Goal: Obtain resource: Obtain resource

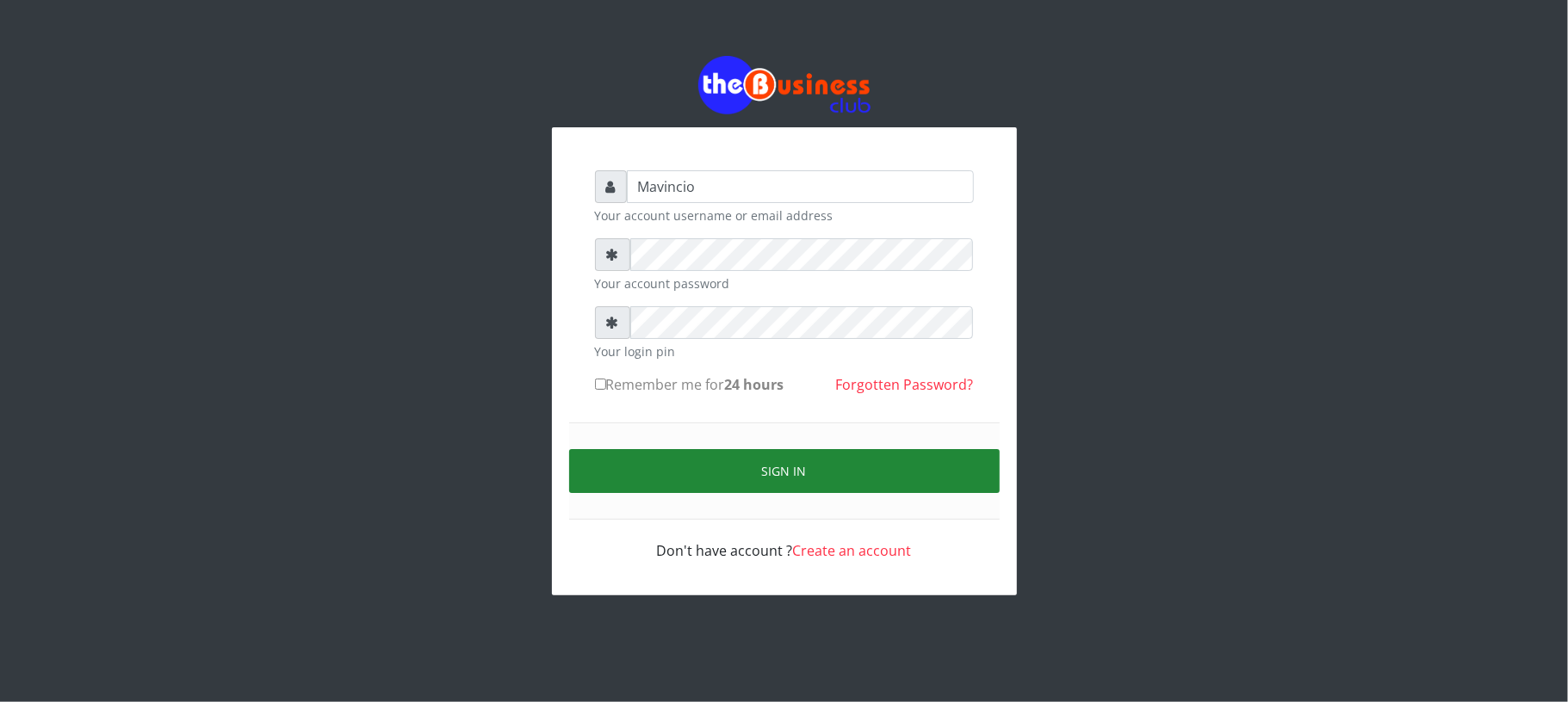
click at [756, 469] on button "Sign in" at bounding box center [785, 471] width 431 height 44
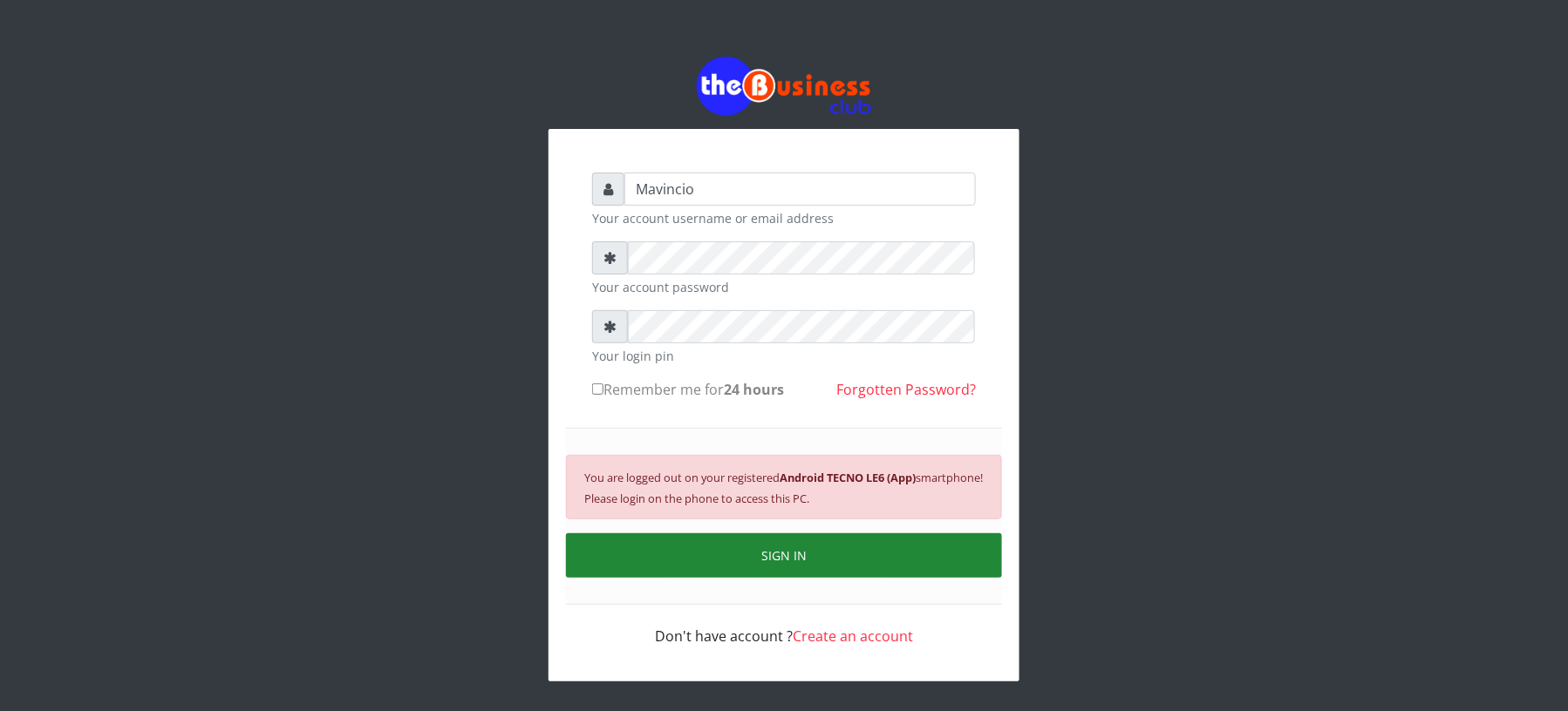
click at [776, 553] on button "SIGN IN" at bounding box center [784, 556] width 436 height 45
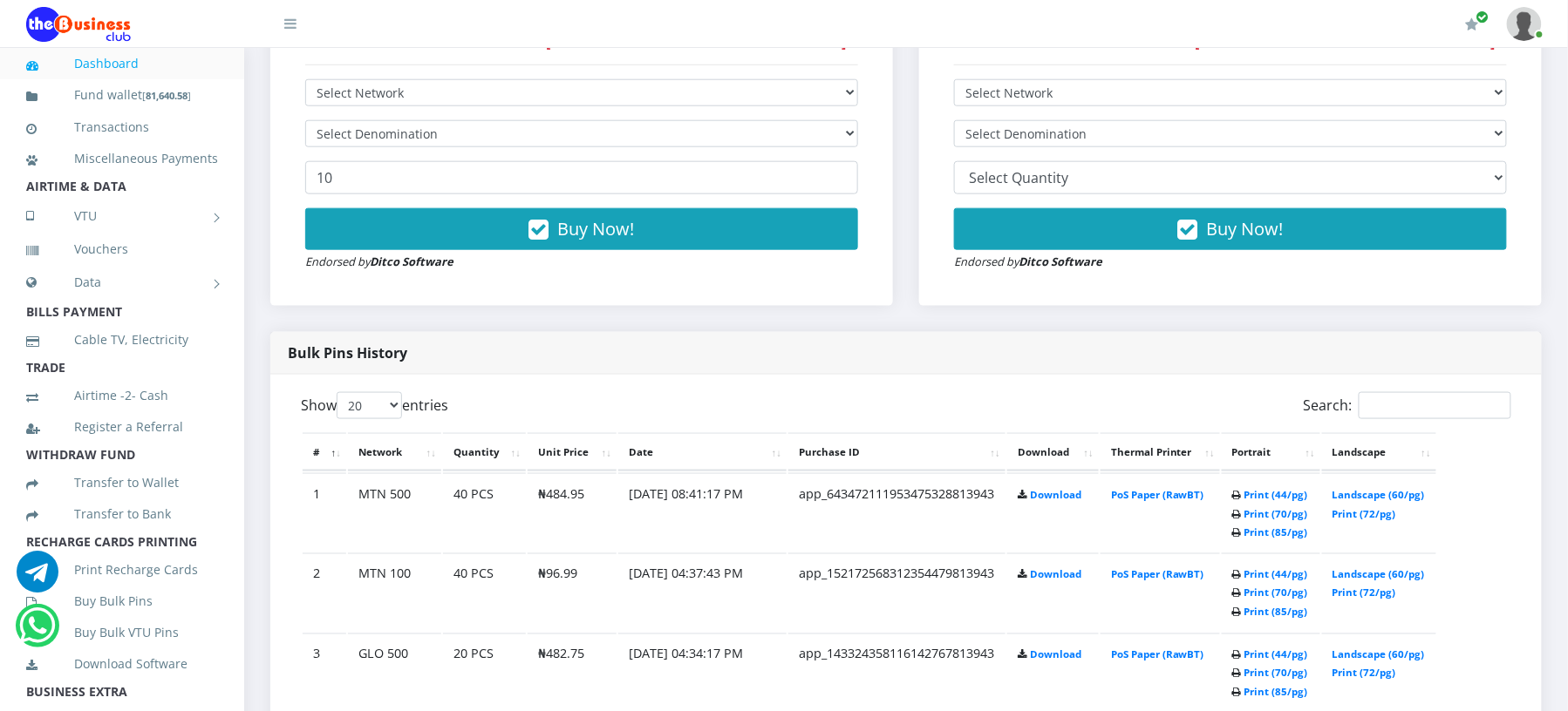
scroll to position [666, 0]
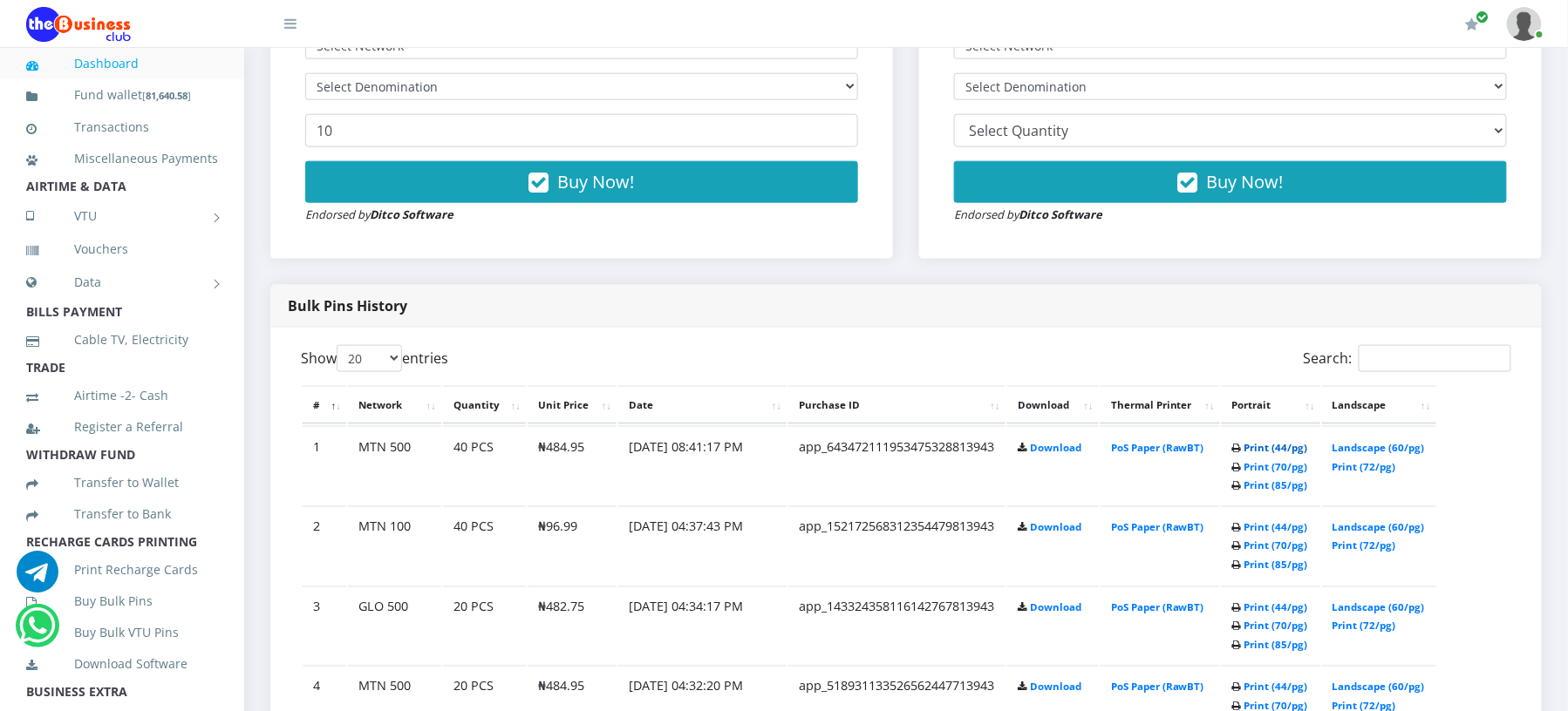
click at [1259, 445] on link "Print (44/pg)" at bounding box center [1276, 447] width 64 height 13
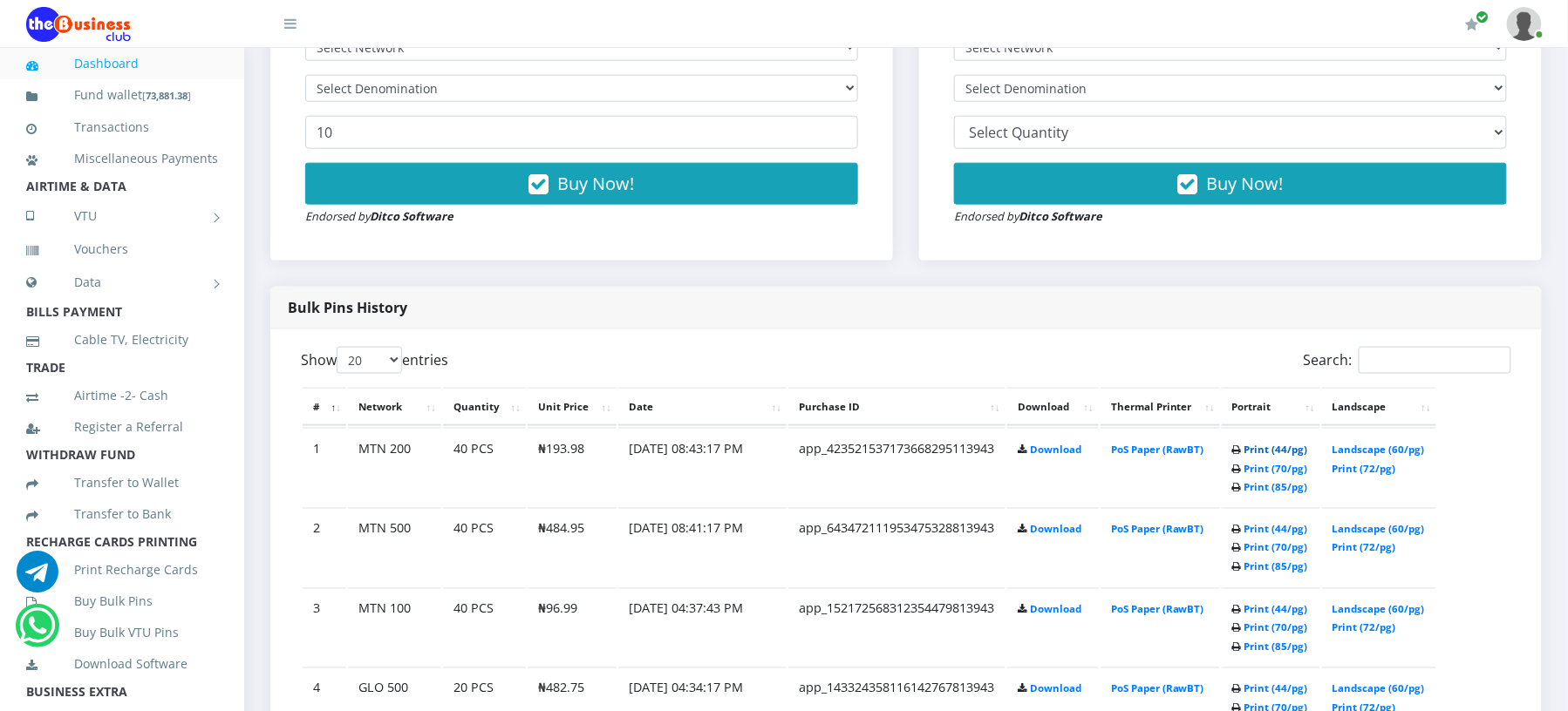
click at [1258, 450] on link "Print (44/pg)" at bounding box center [1276, 449] width 64 height 13
click at [1278, 448] on link "Print (44/pg)" at bounding box center [1276, 450] width 64 height 13
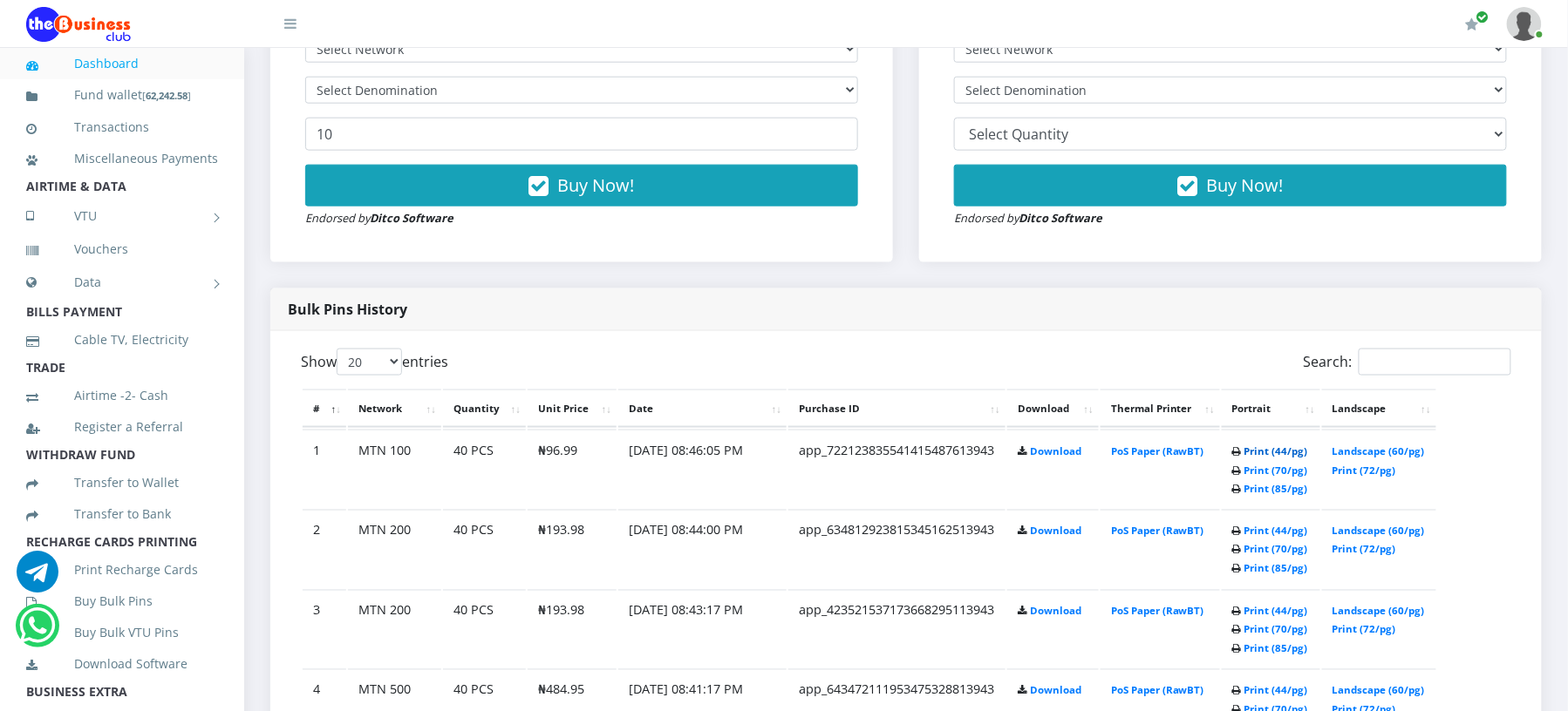
click at [1246, 451] on link "Print (44/pg)" at bounding box center [1276, 451] width 64 height 13
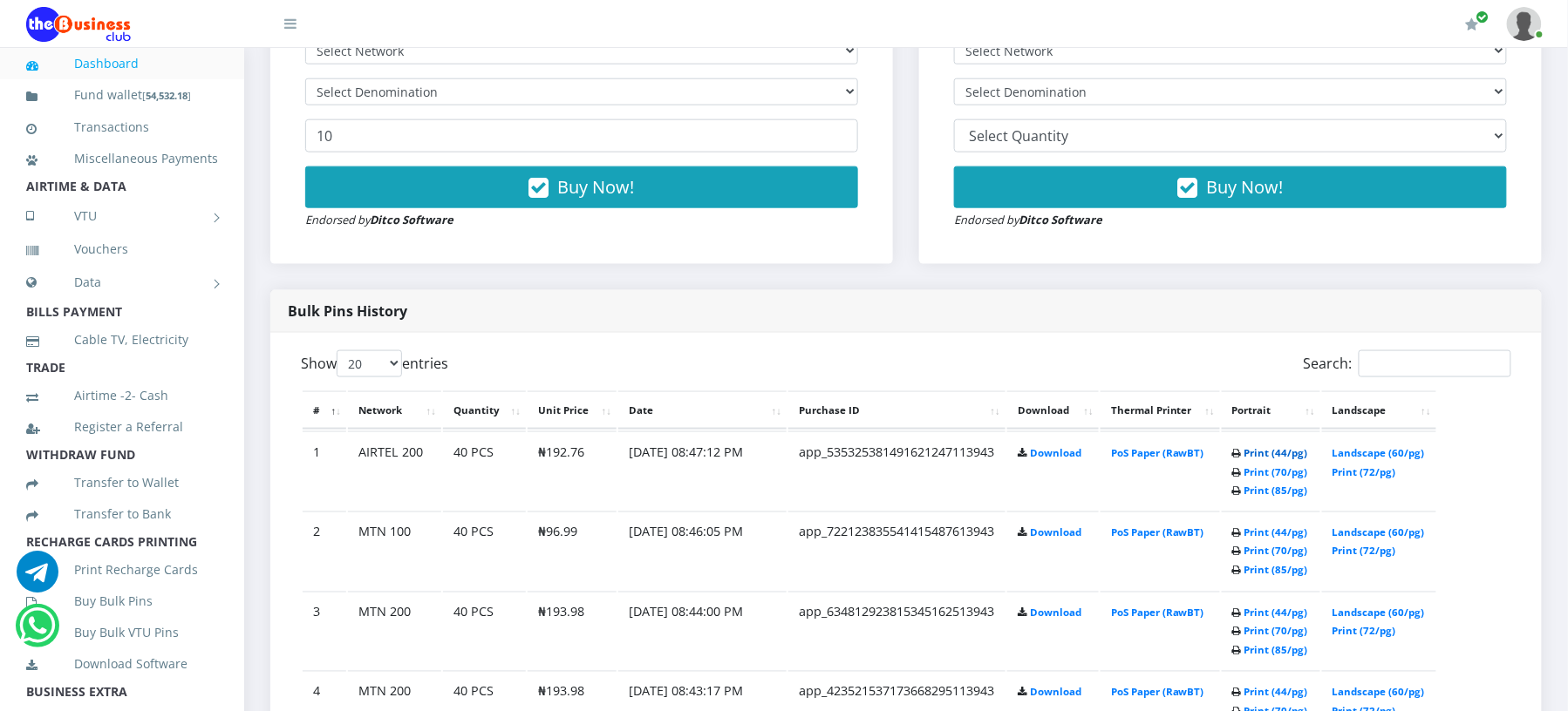
click at [1267, 446] on link "Print (44/pg)" at bounding box center [1276, 452] width 64 height 13
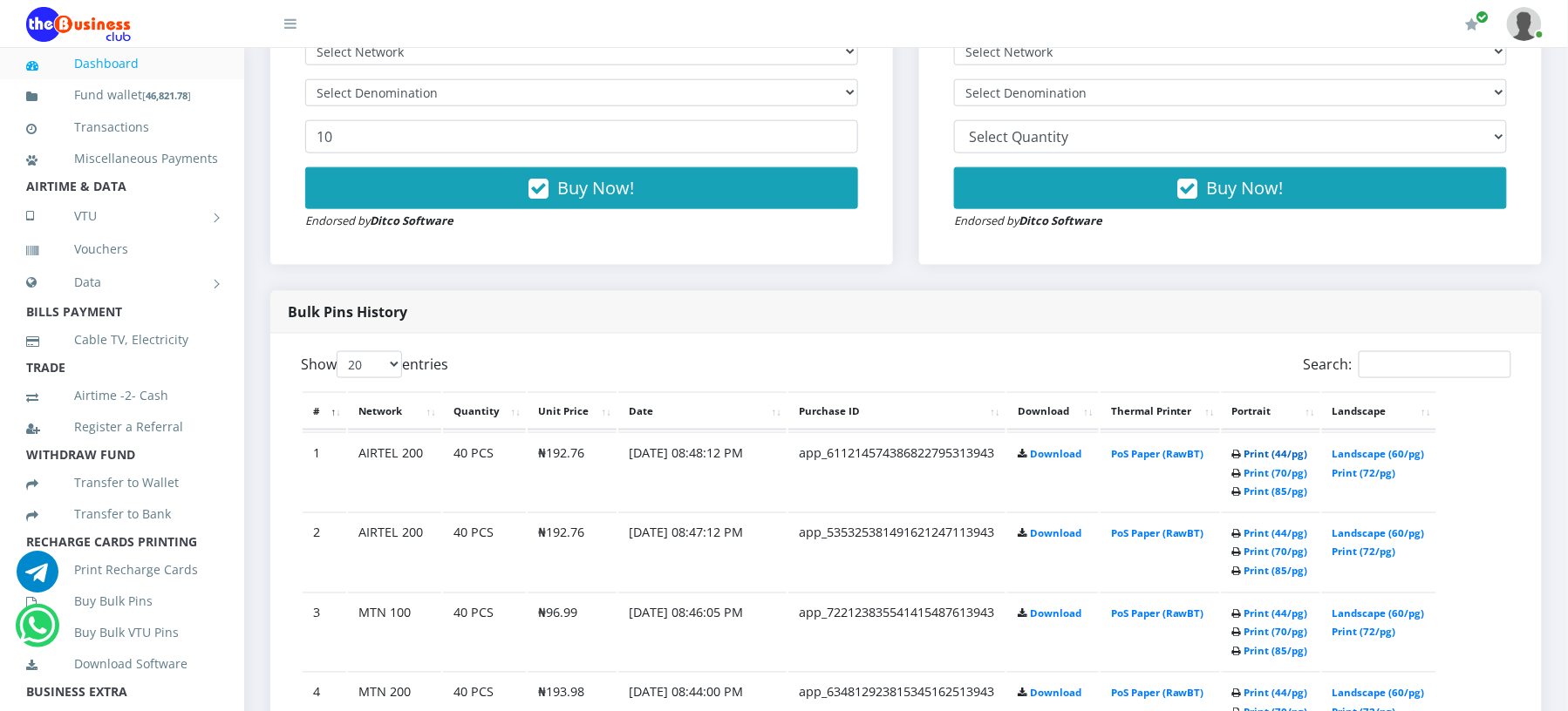
click at [1263, 448] on link "Print (44/pg)" at bounding box center [1276, 453] width 64 height 13
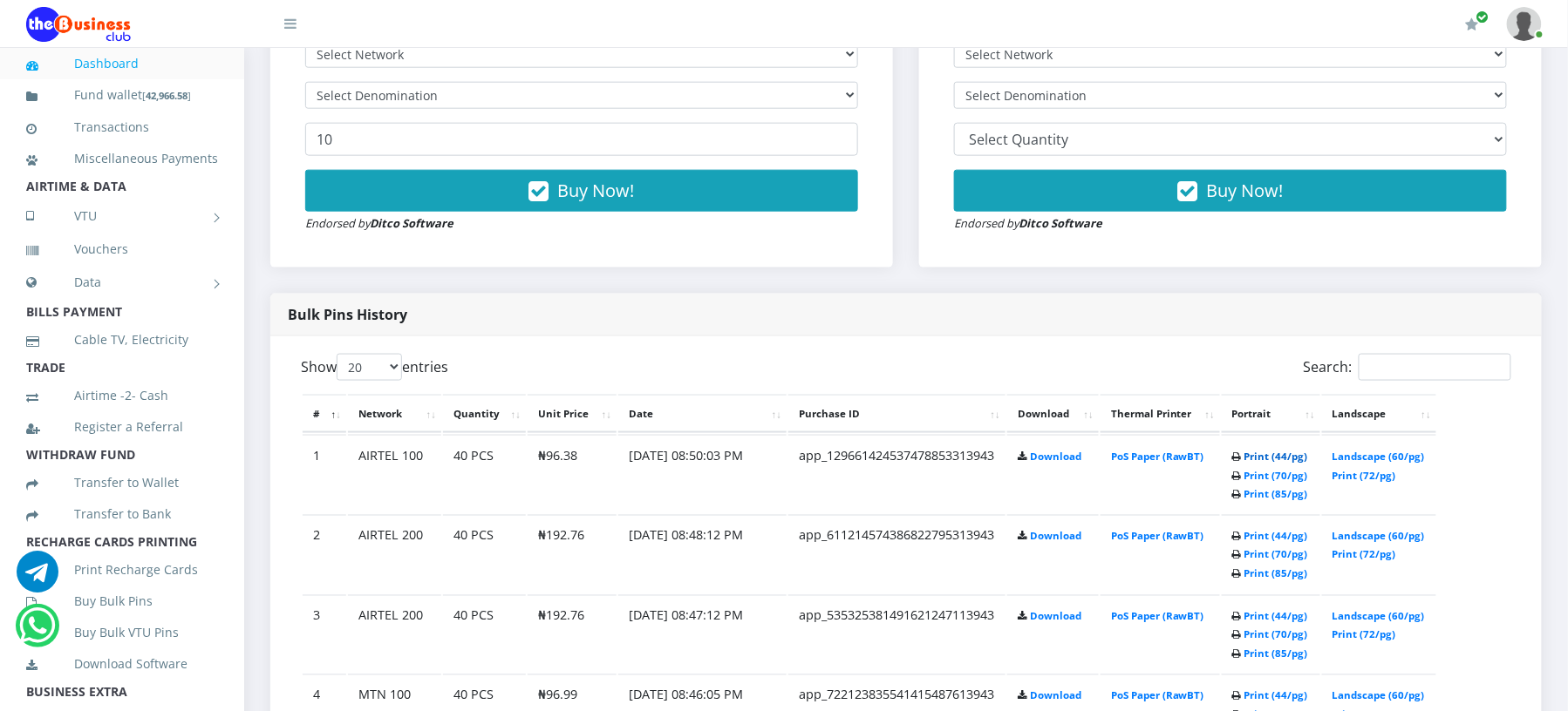
click at [1247, 452] on link "Print (44/pg)" at bounding box center [1276, 456] width 64 height 13
click at [984, 260] on div "Bulk Pins - Inactive Members DO NOT BUY IF YOU DON'T HAVE [ RECHARGE CARDS PRIN…" at bounding box center [1230, 97] width 623 height 341
click at [1253, 453] on link "Print (44/pg)" at bounding box center [1276, 456] width 64 height 13
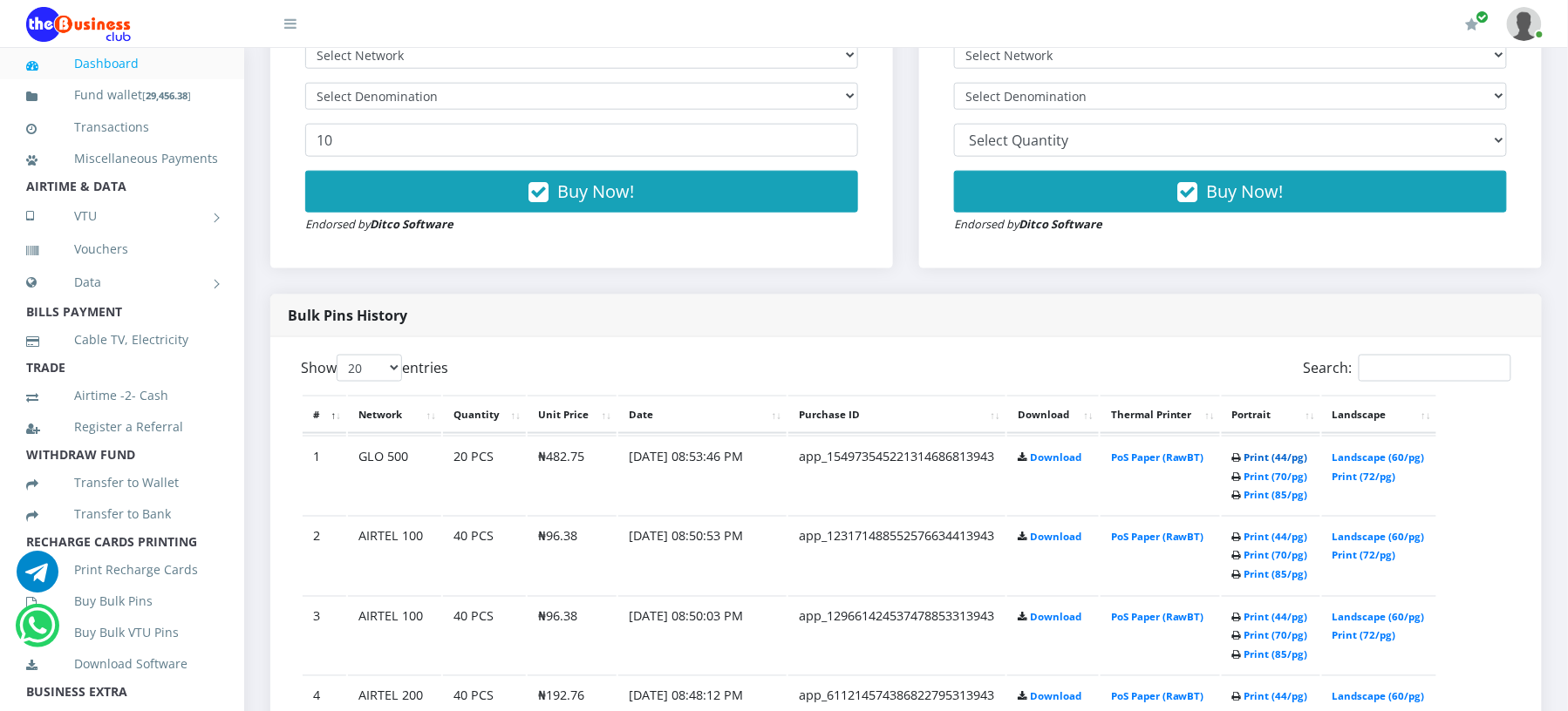
click at [1259, 453] on link "Print (44/pg)" at bounding box center [1276, 457] width 64 height 13
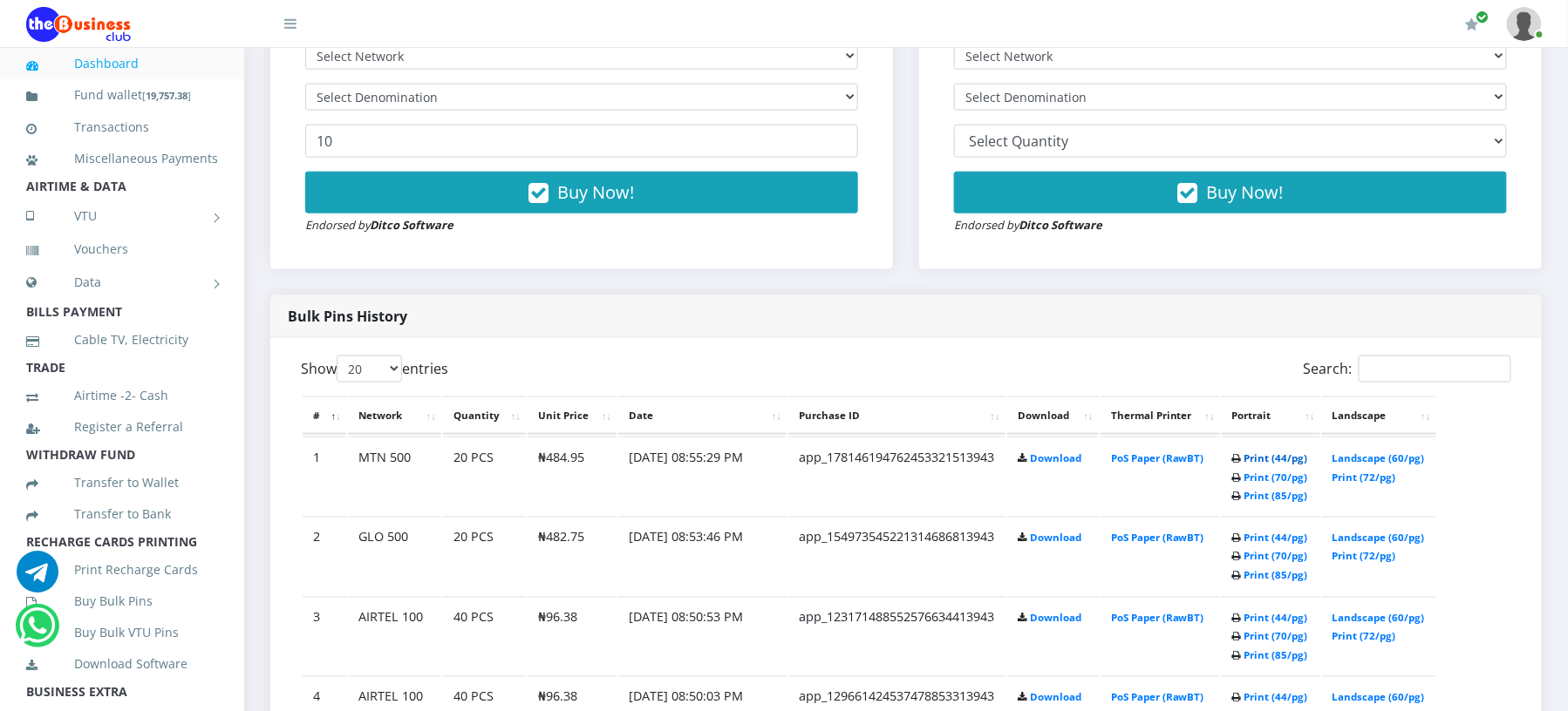
click at [1260, 458] on link "Print (44/pg)" at bounding box center [1276, 458] width 64 height 13
click at [1267, 455] on link "Print (44/pg)" at bounding box center [1276, 458] width 64 height 13
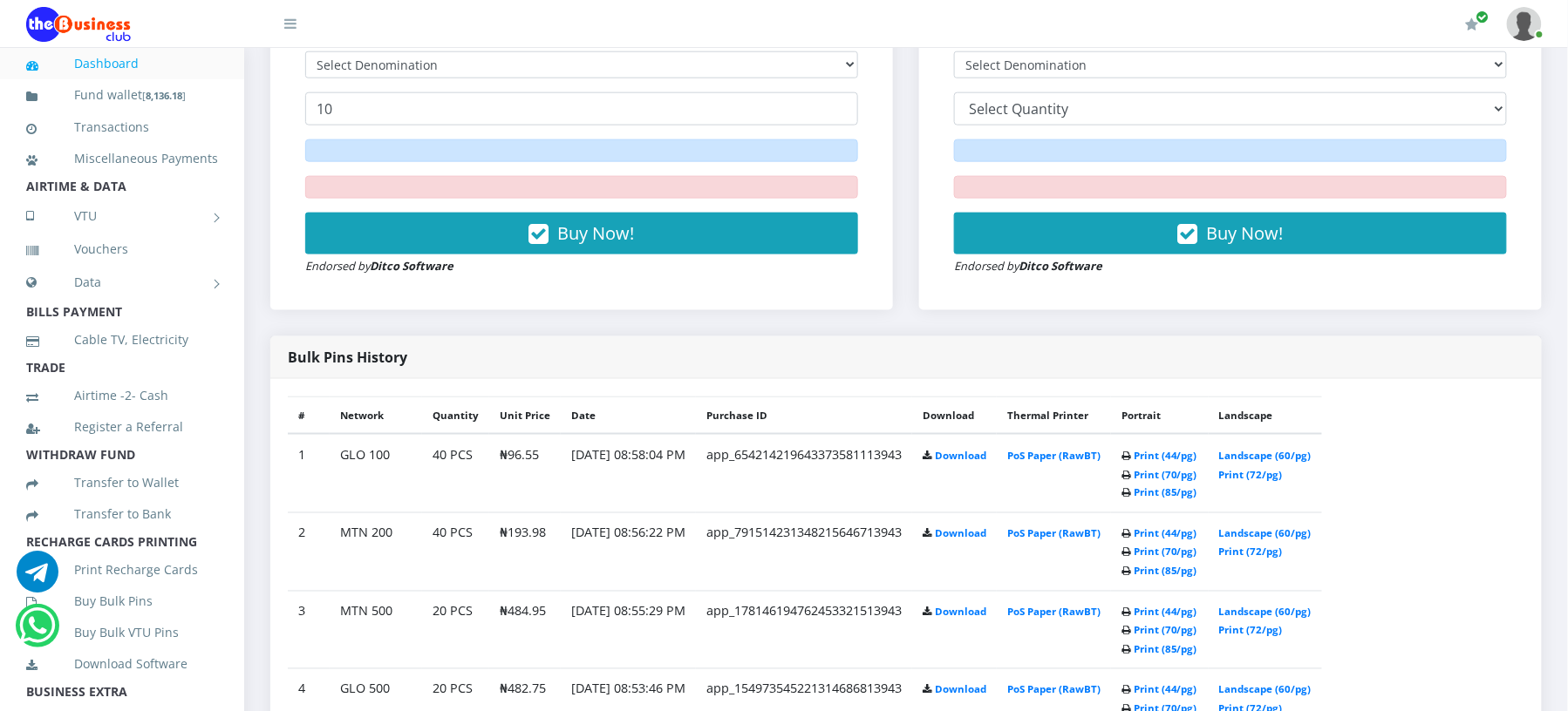
scroll to position [688, 0]
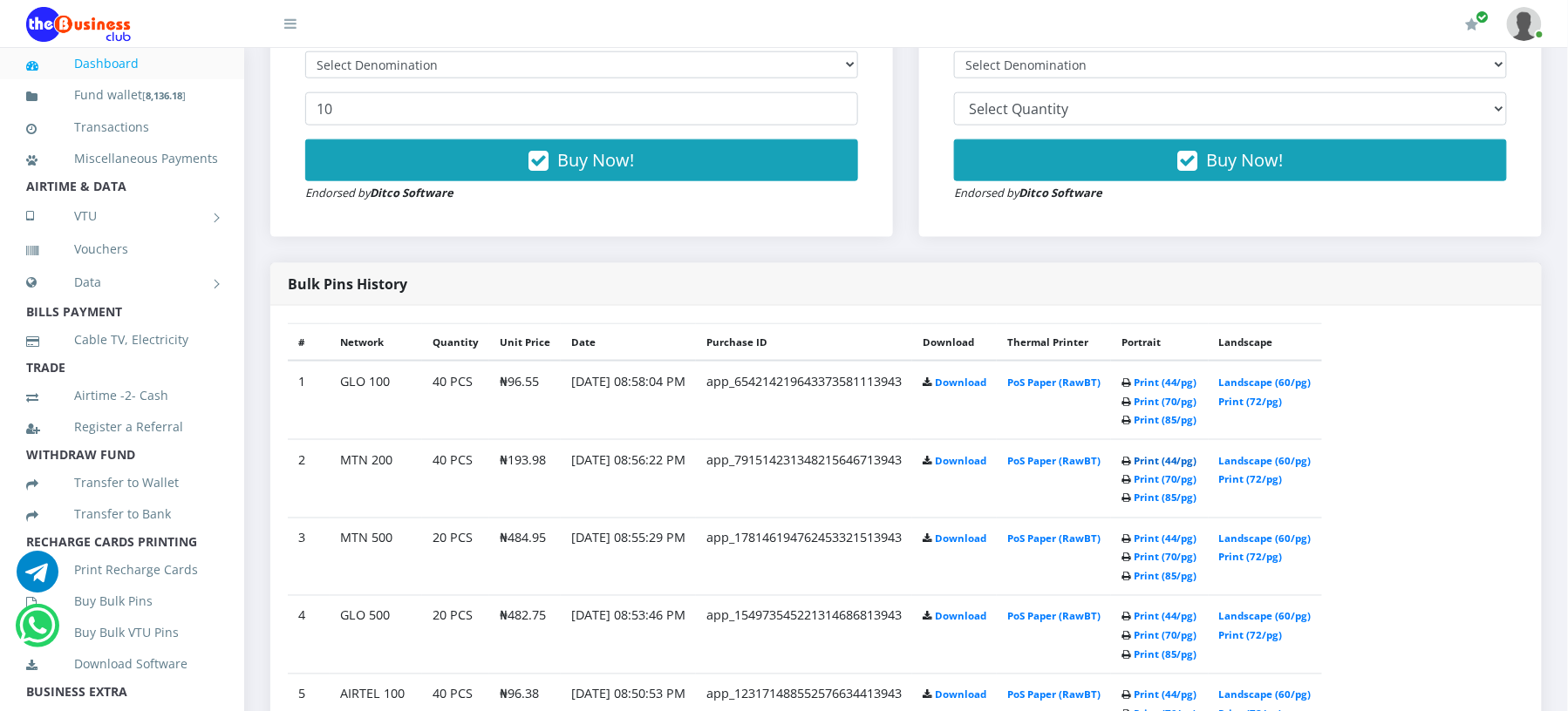
click at [1186, 457] on link "Print (44/pg)" at bounding box center [1166, 460] width 64 height 13
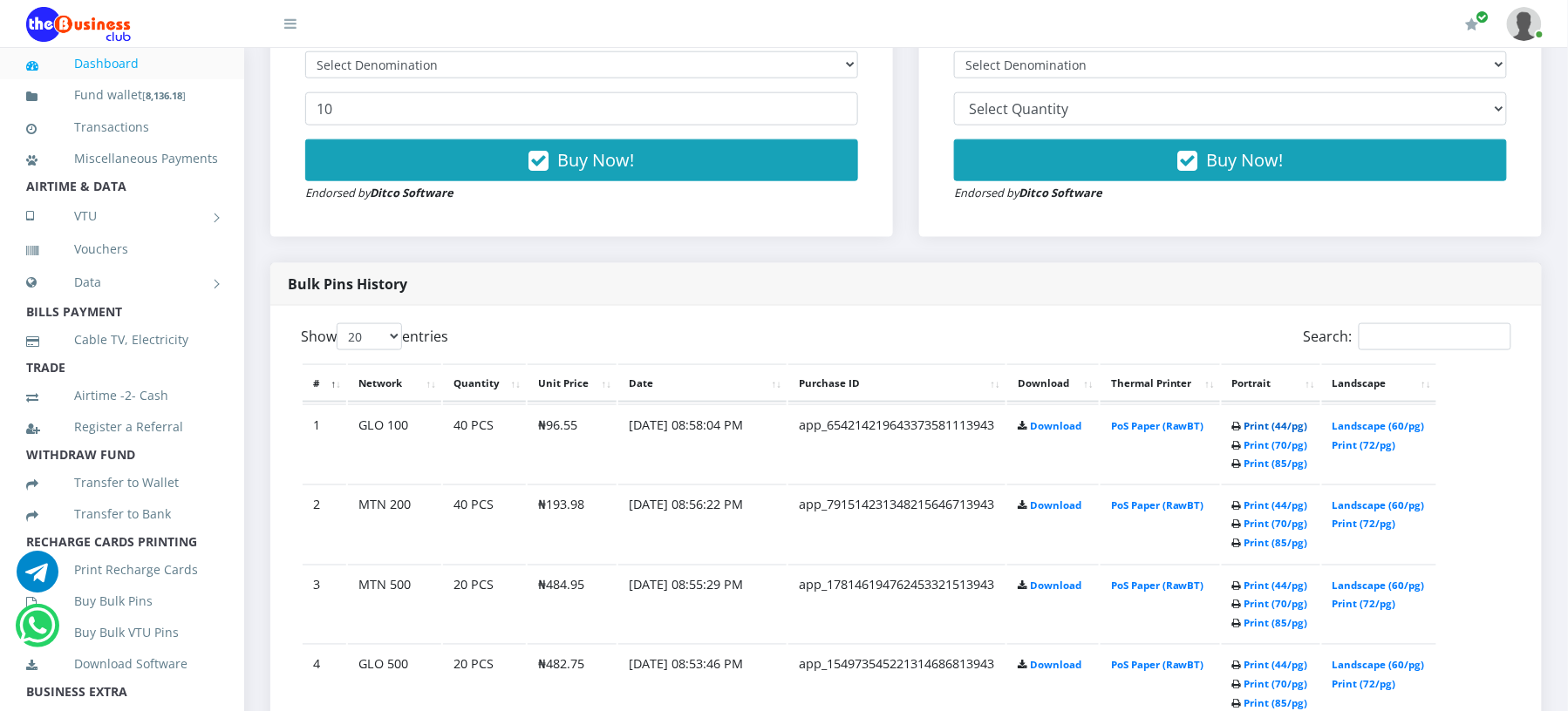
click at [1245, 420] on link "Print (44/pg)" at bounding box center [1276, 425] width 64 height 13
click at [1152, 231] on div "Bulk Pins - Inactive Members DO NOT BUY IF YOU DON'T HAVE [ RECHARGE CARDS PRIN…" at bounding box center [1230, 67] width 623 height 341
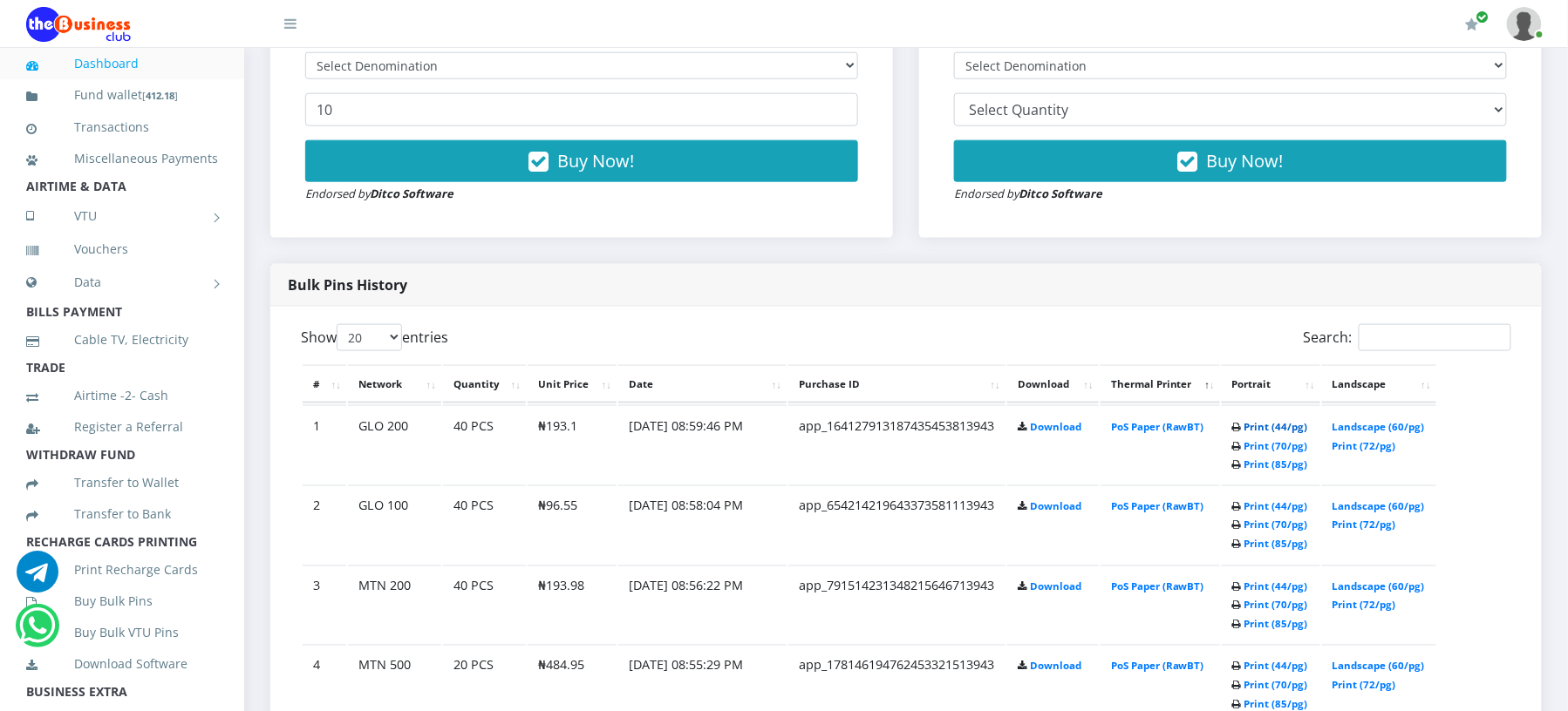
scroll to position [688, 0]
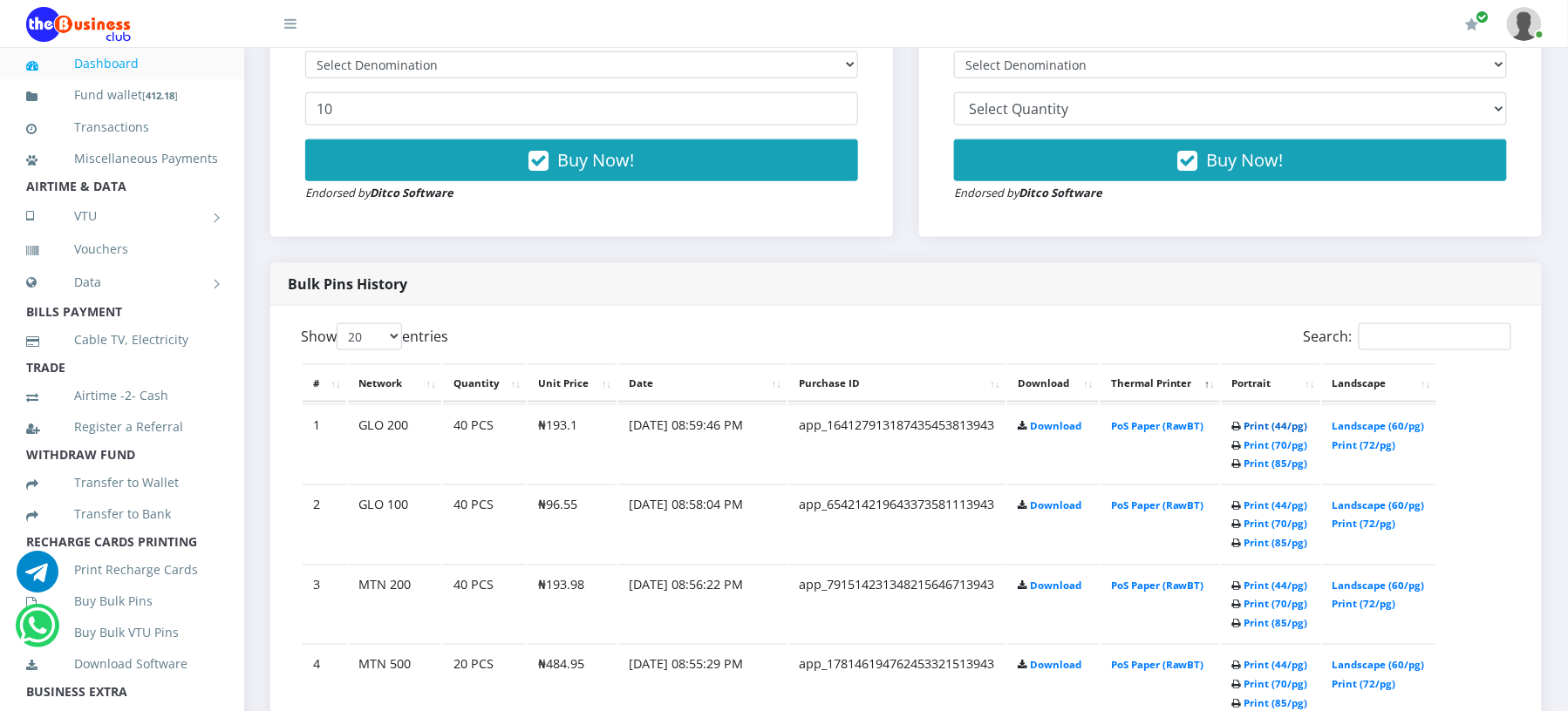
click at [1274, 427] on link "Print (44/pg)" at bounding box center [1276, 425] width 64 height 13
